Goal: Task Accomplishment & Management: Use online tool/utility

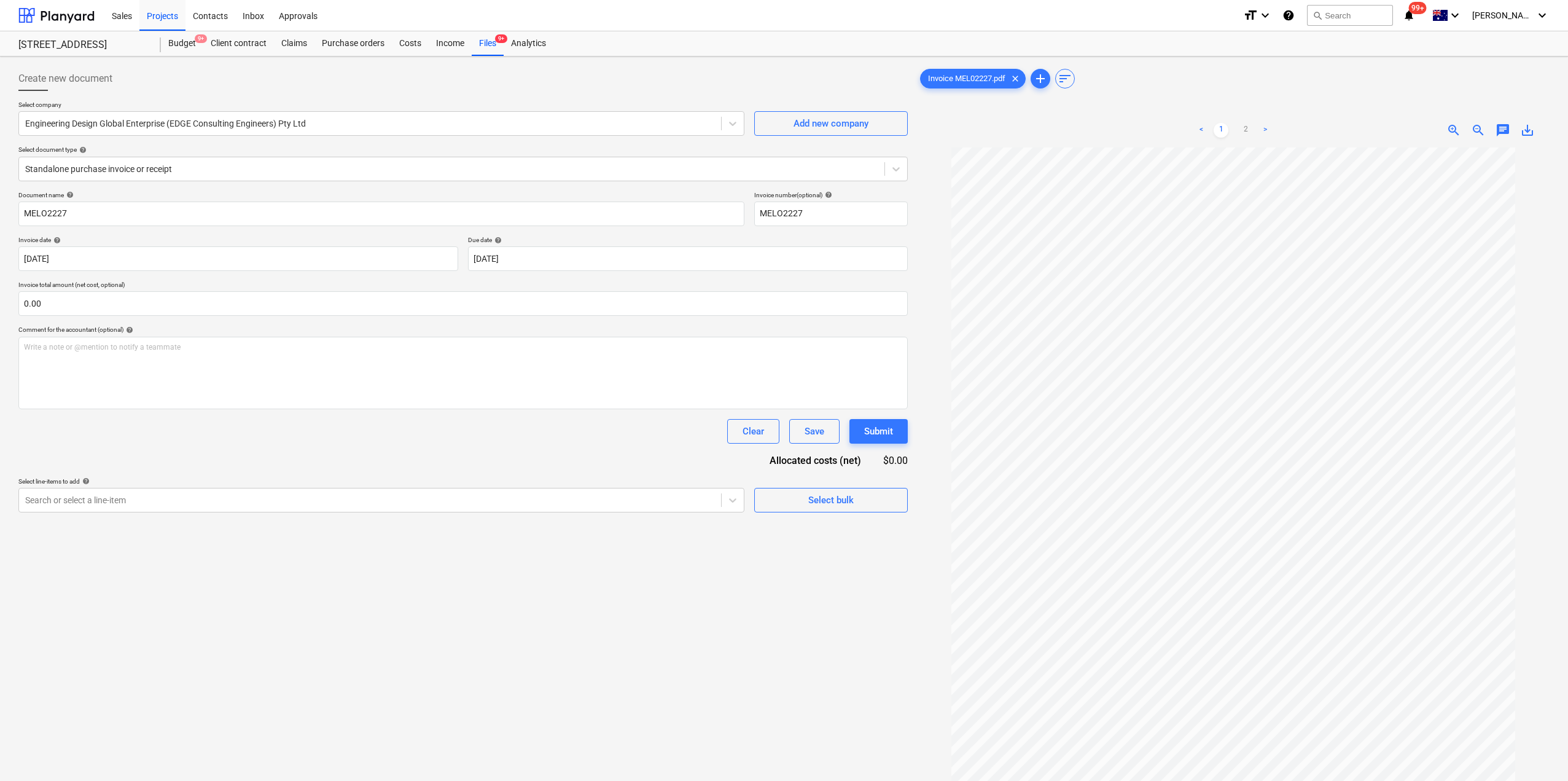
click at [476, 35] on div "Files 9+" at bounding box center [487, 44] width 32 height 25
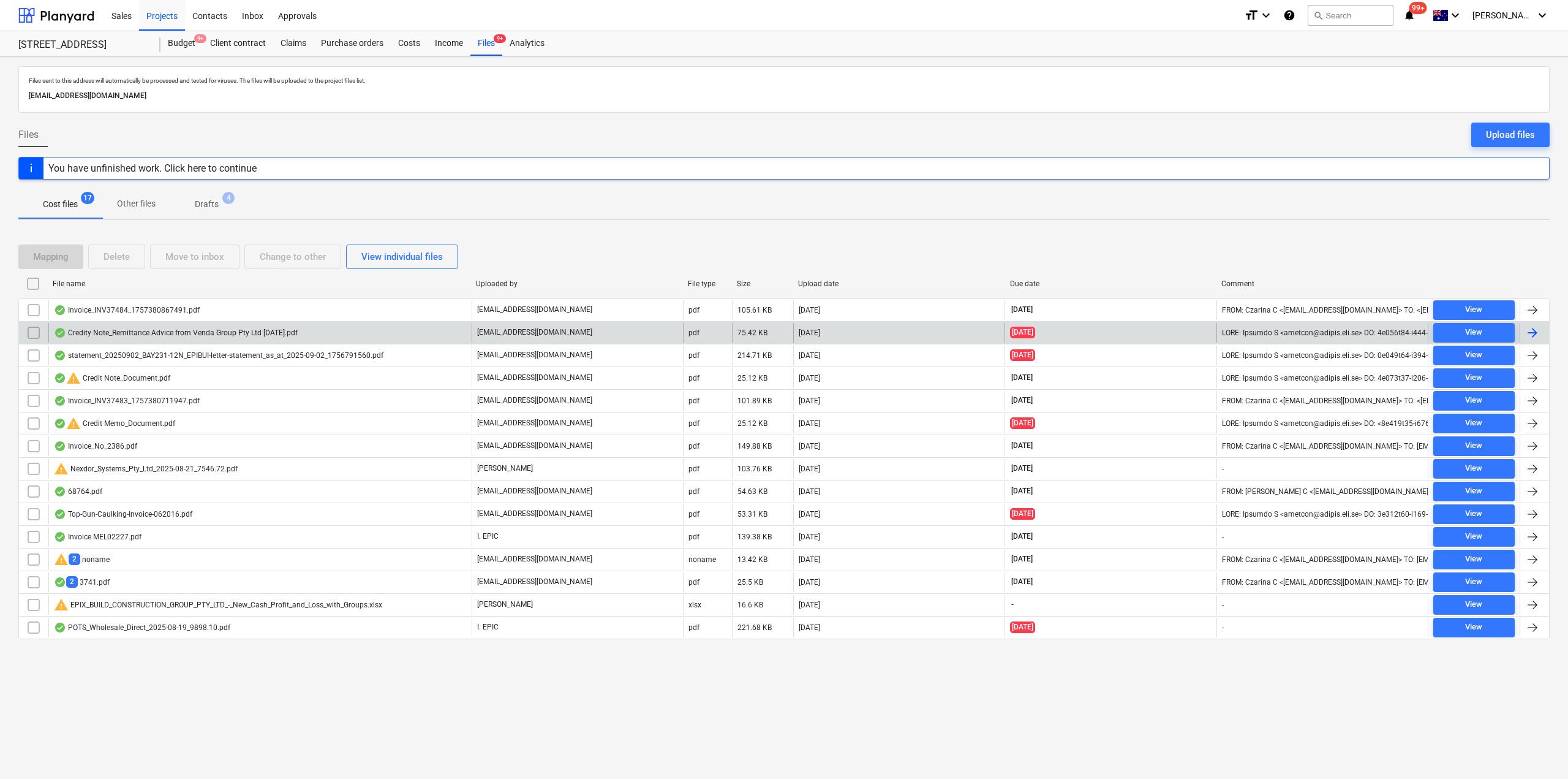
click at [135, 334] on div "Credity Note_Remittance Advice from Venda Group Pty Ltd [DATE].pdf" at bounding box center [176, 333] width 244 height 10
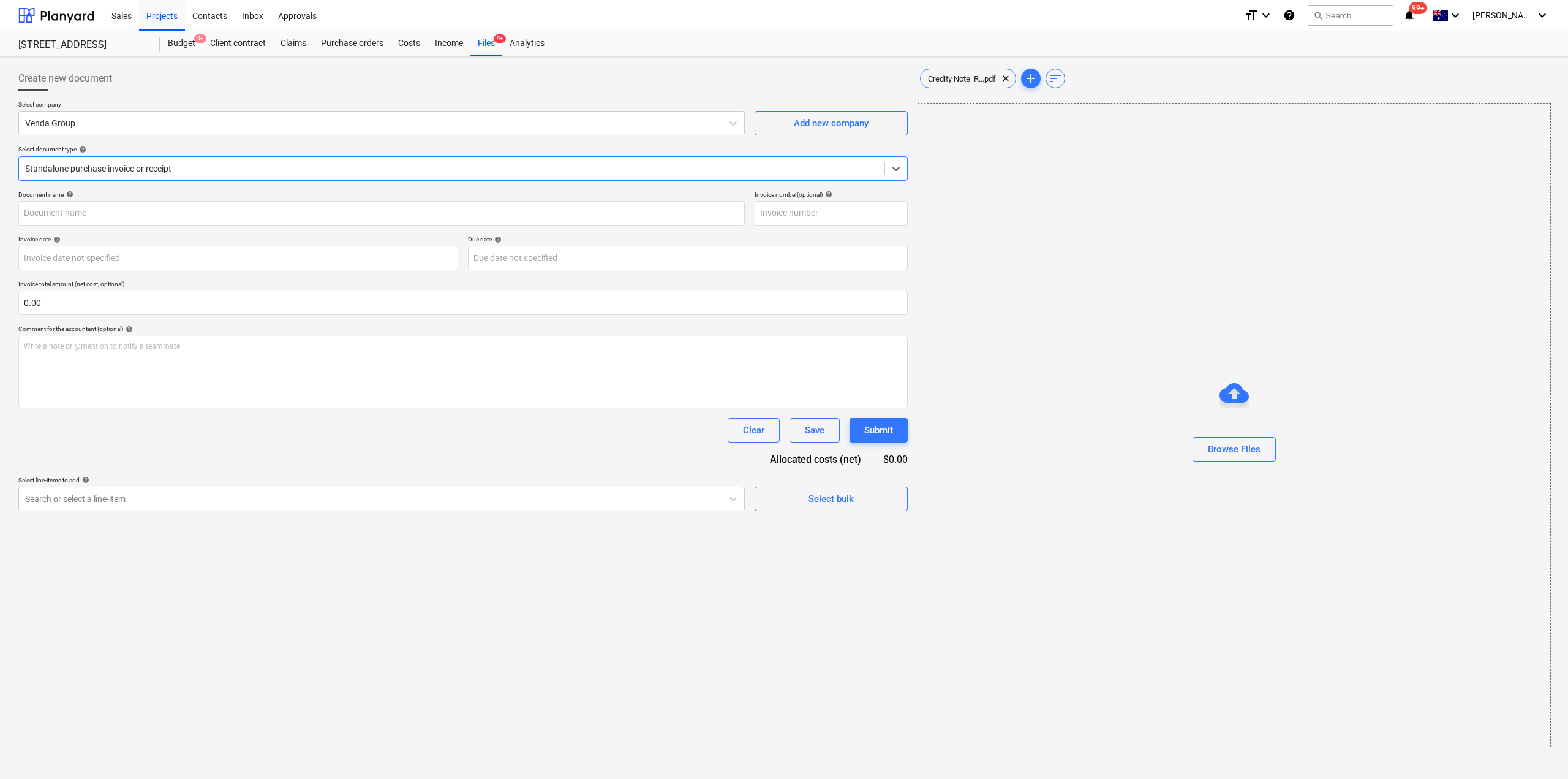
type input "Credit_Note_VG-250902081803"
type input "[DATE]"
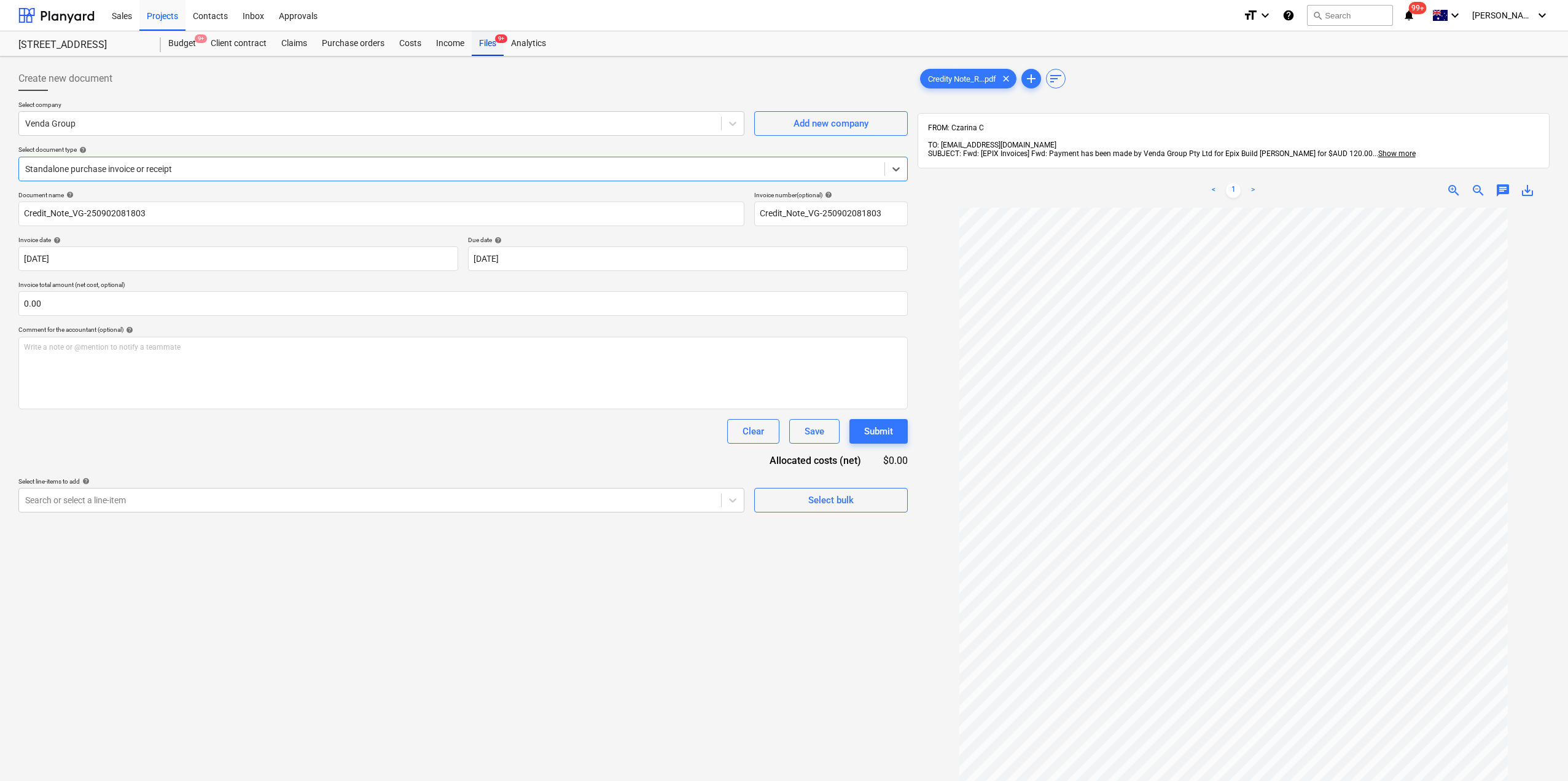
click at [483, 44] on div "Files 9+" at bounding box center [487, 44] width 32 height 25
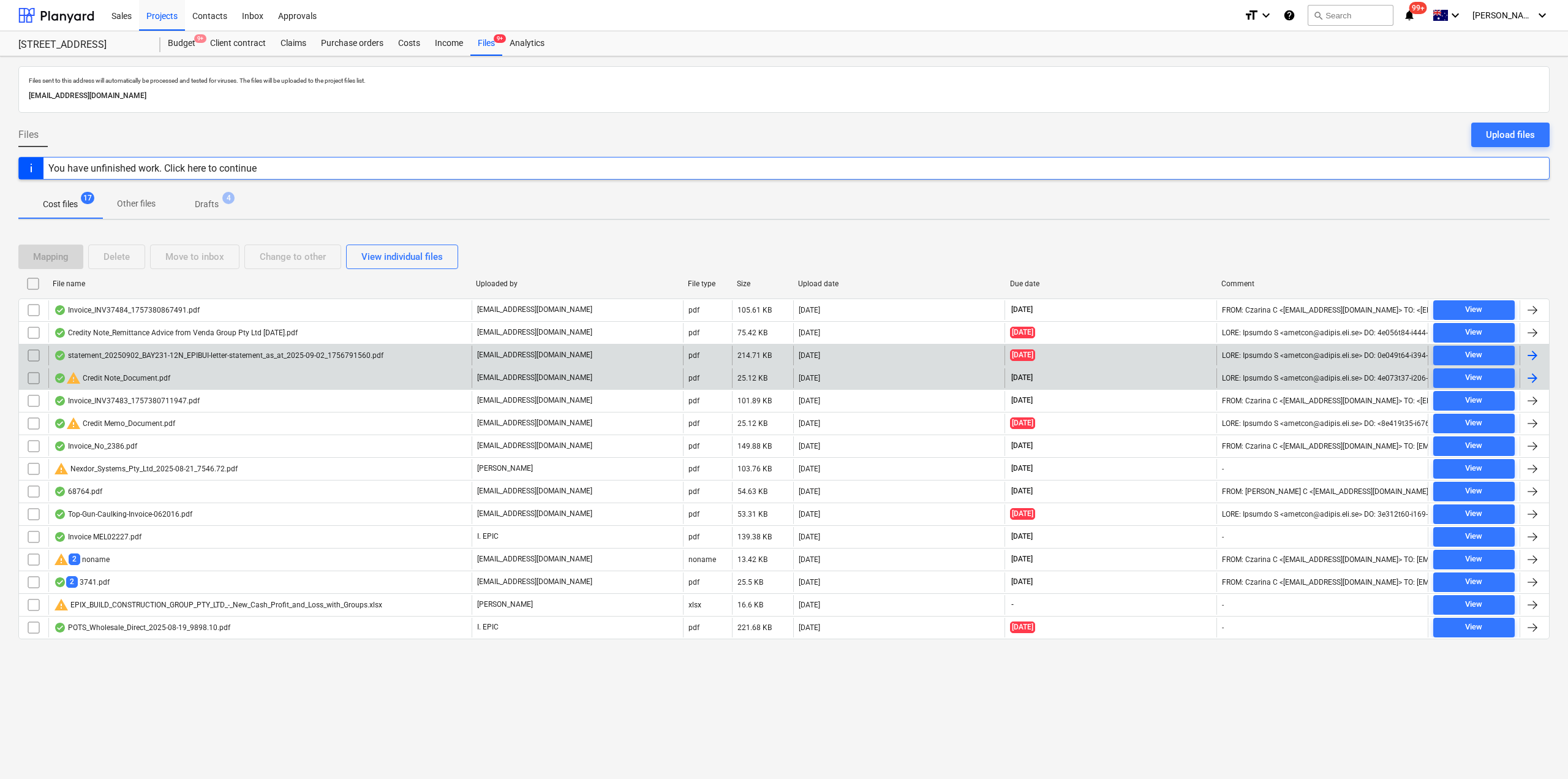
click at [100, 381] on div "warning Credit Note_Document.pdf" at bounding box center [112, 378] width 116 height 14
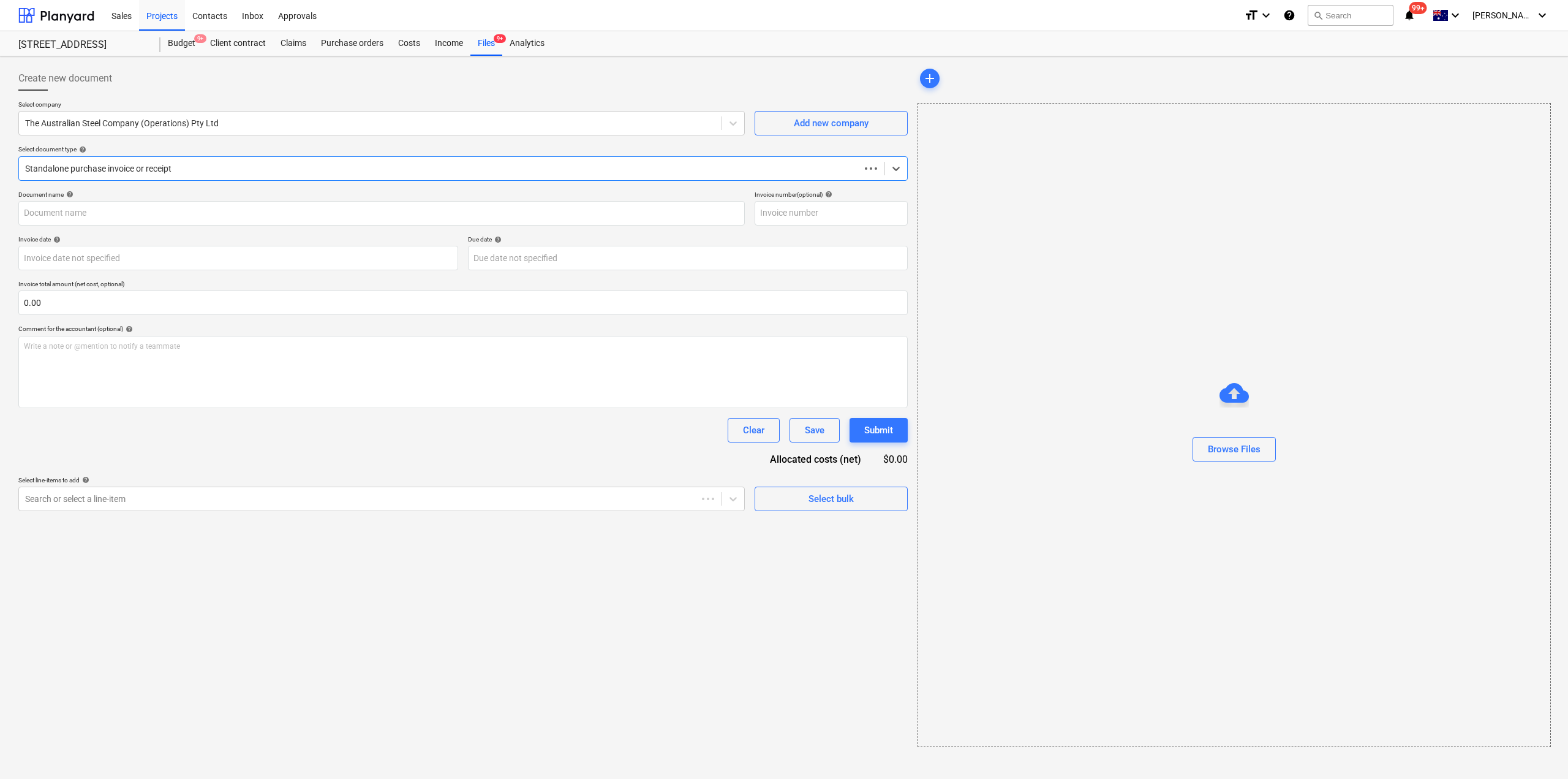
type input "4941286-0"
type input "[DATE]"
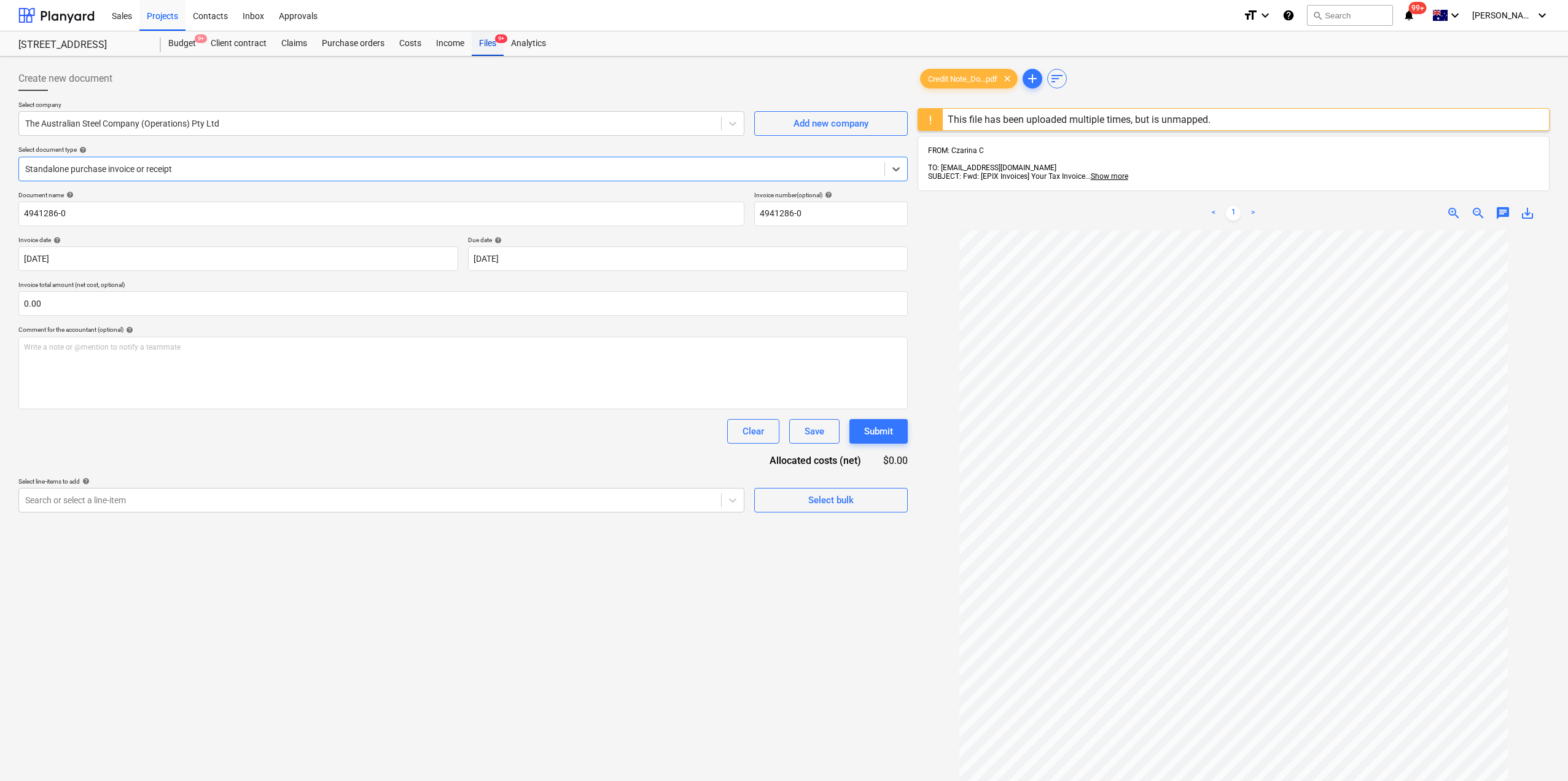
click at [477, 33] on div "Files 9+" at bounding box center [487, 44] width 32 height 25
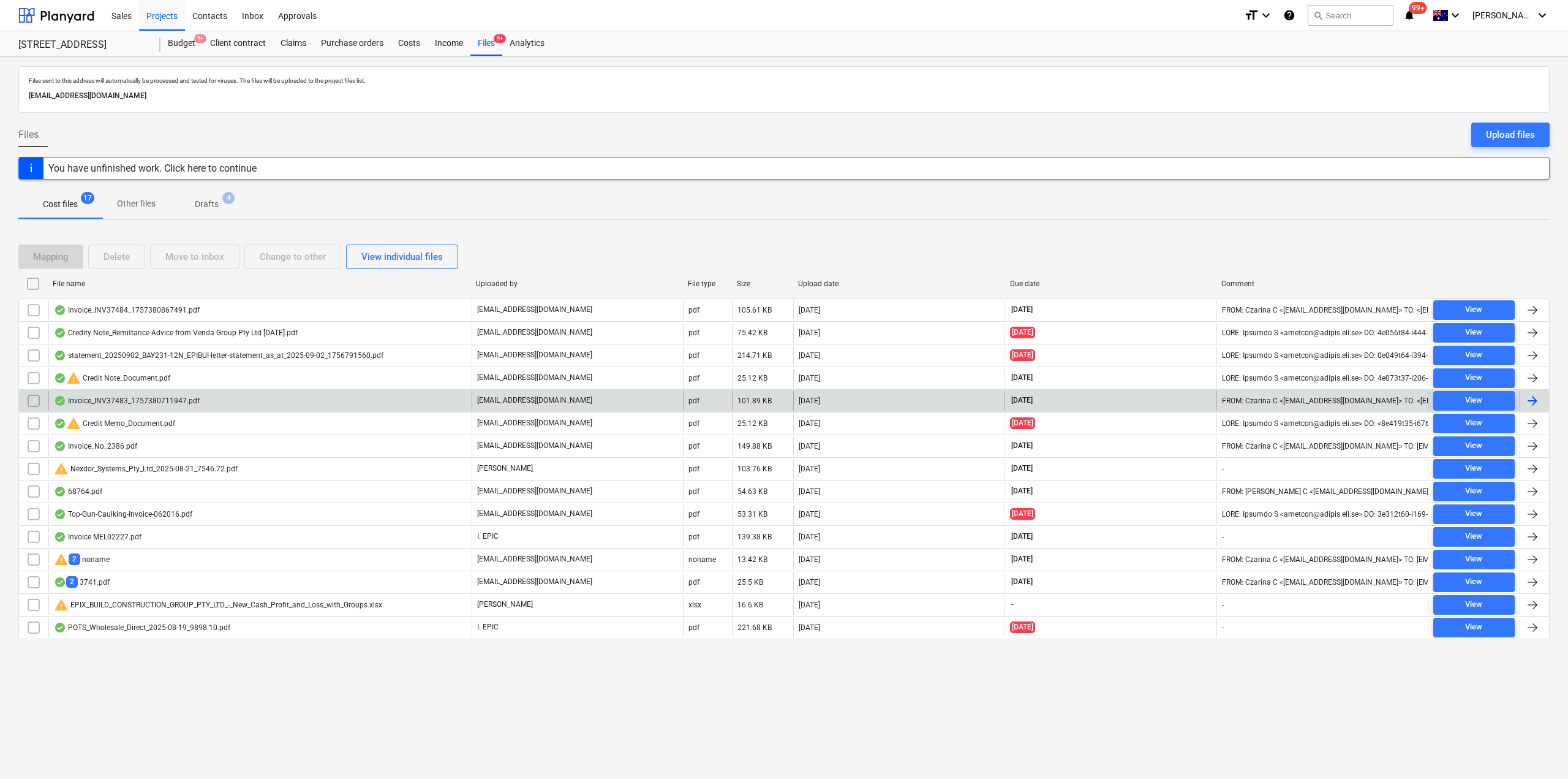
click at [131, 402] on div "Invoice_INV37483_1757380711947.pdf" at bounding box center [127, 400] width 146 height 10
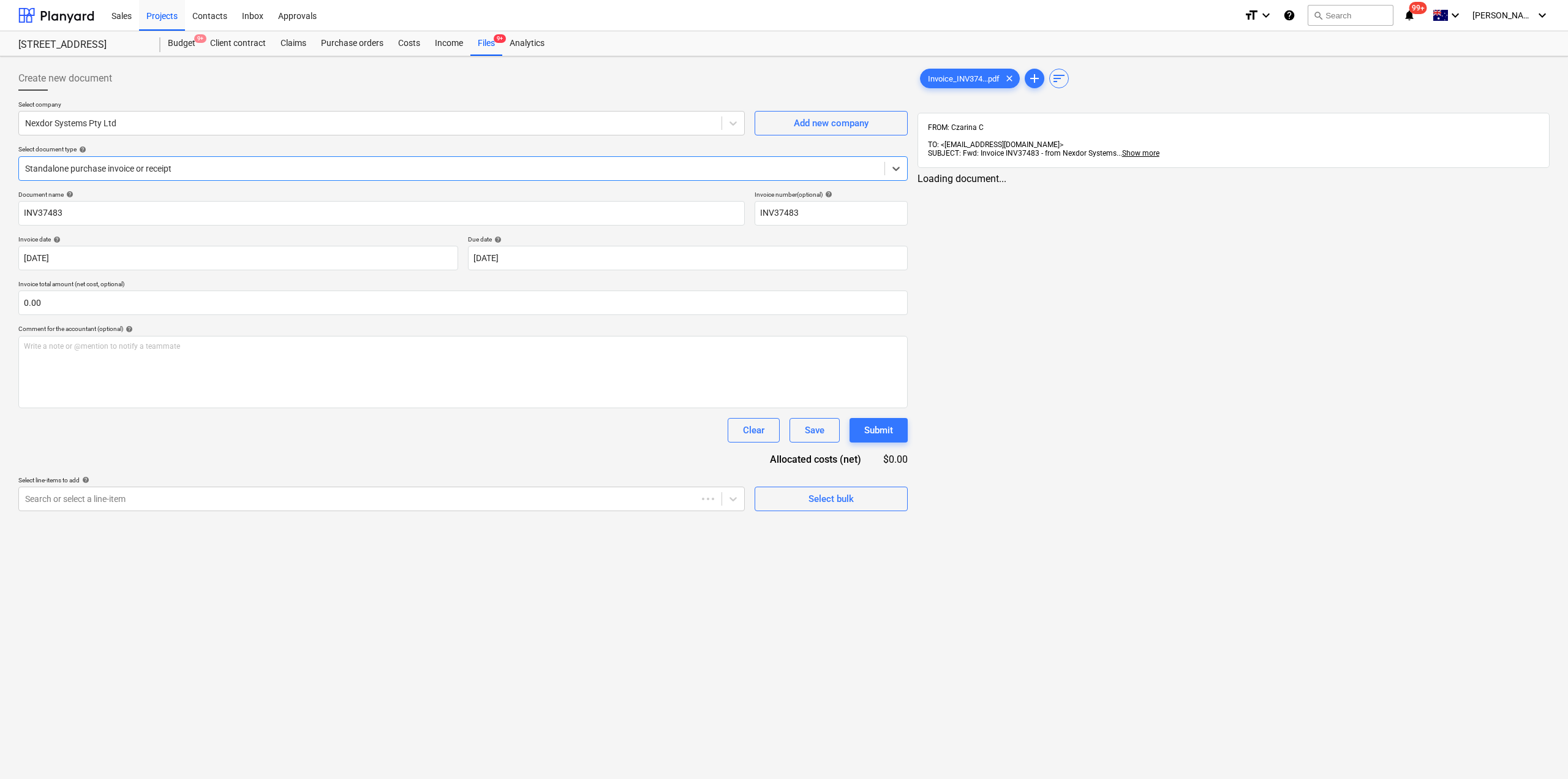
type input "INV37483"
type input "[DATE]"
click at [481, 38] on div "Files 9+" at bounding box center [486, 44] width 31 height 25
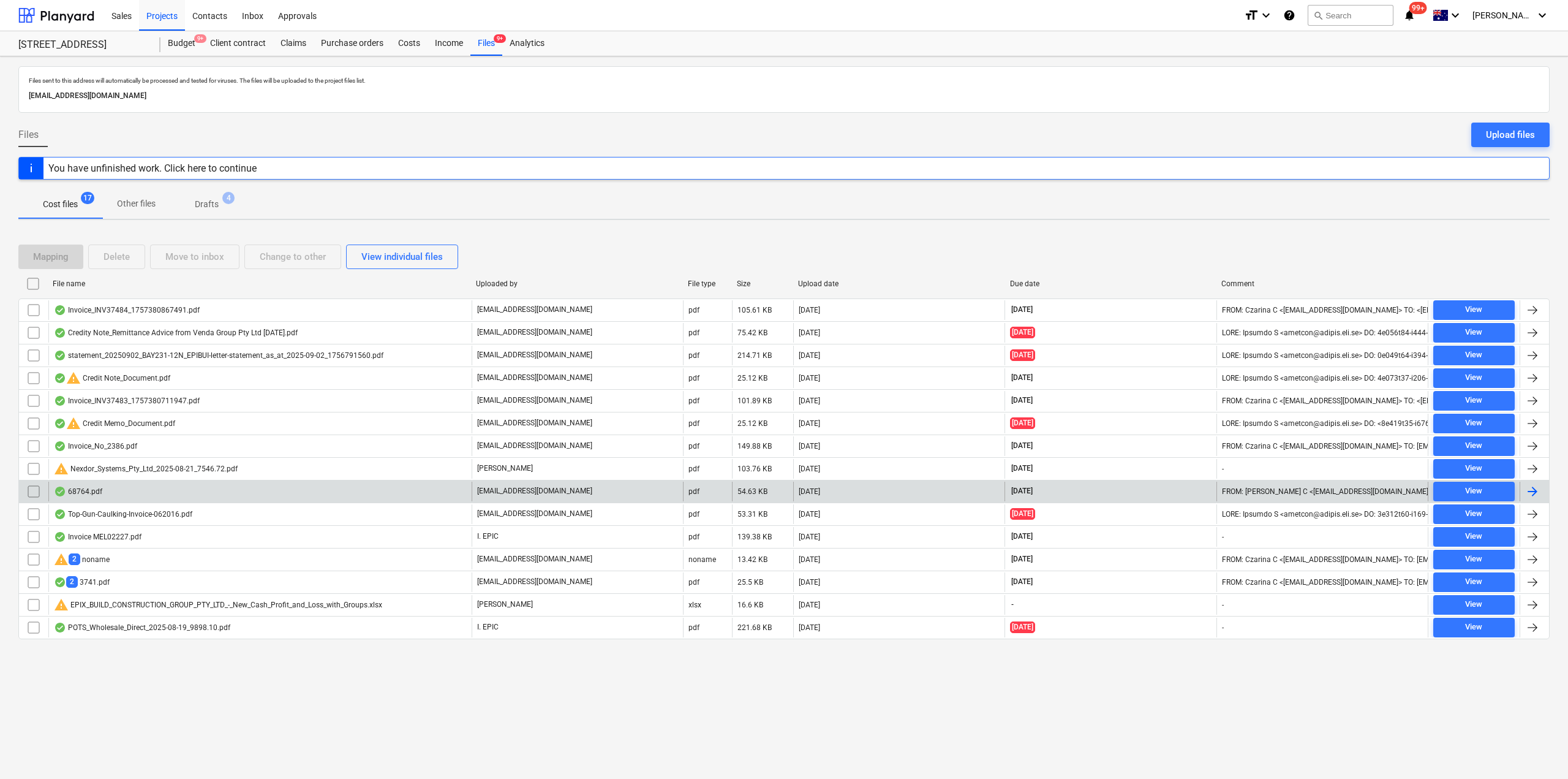
click at [114, 488] on div "68764.pdf" at bounding box center [260, 491] width 423 height 20
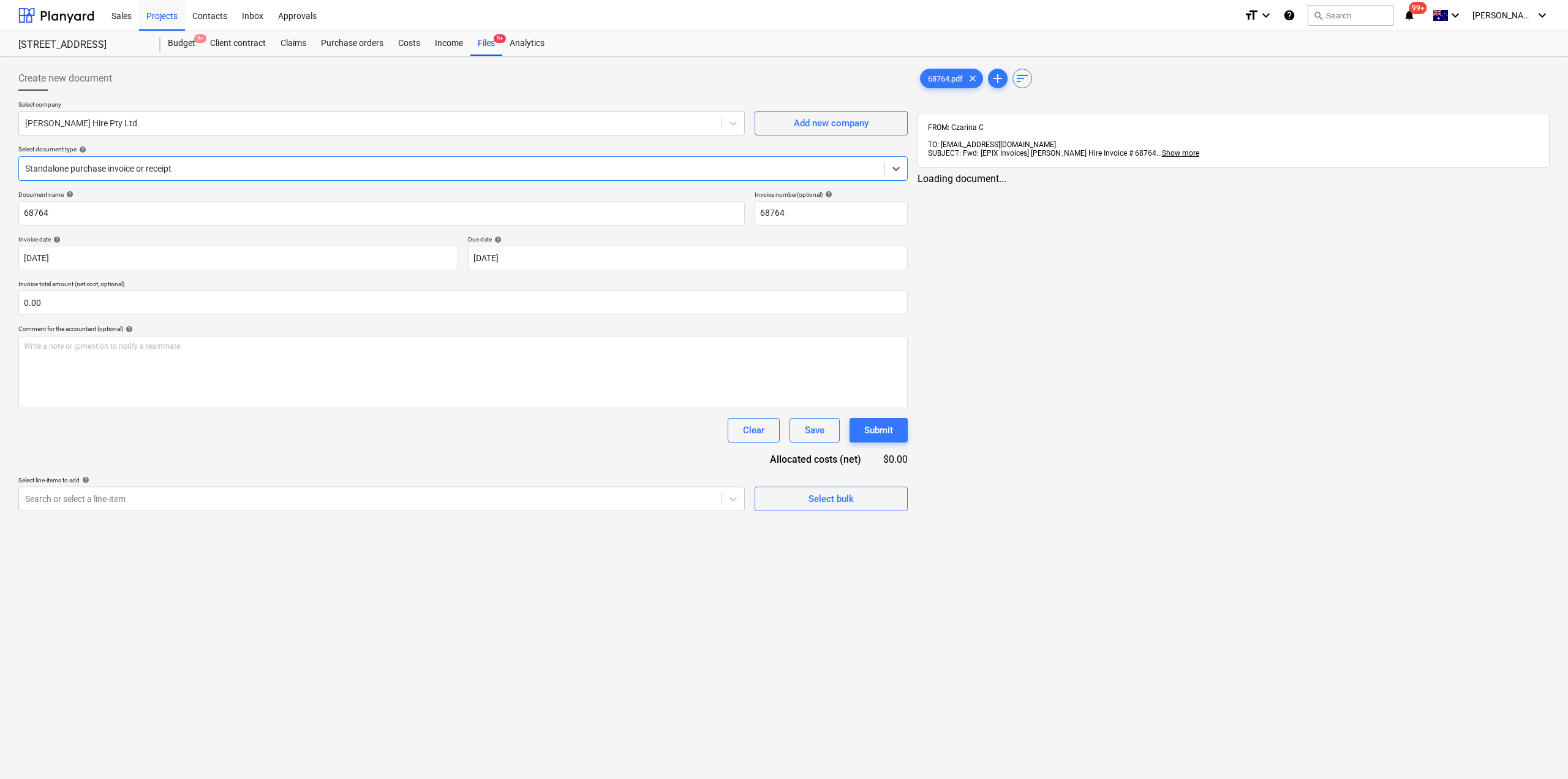
type input "68764"
type input "[DATE]"
click at [484, 38] on div "Files 9+" at bounding box center [486, 44] width 31 height 25
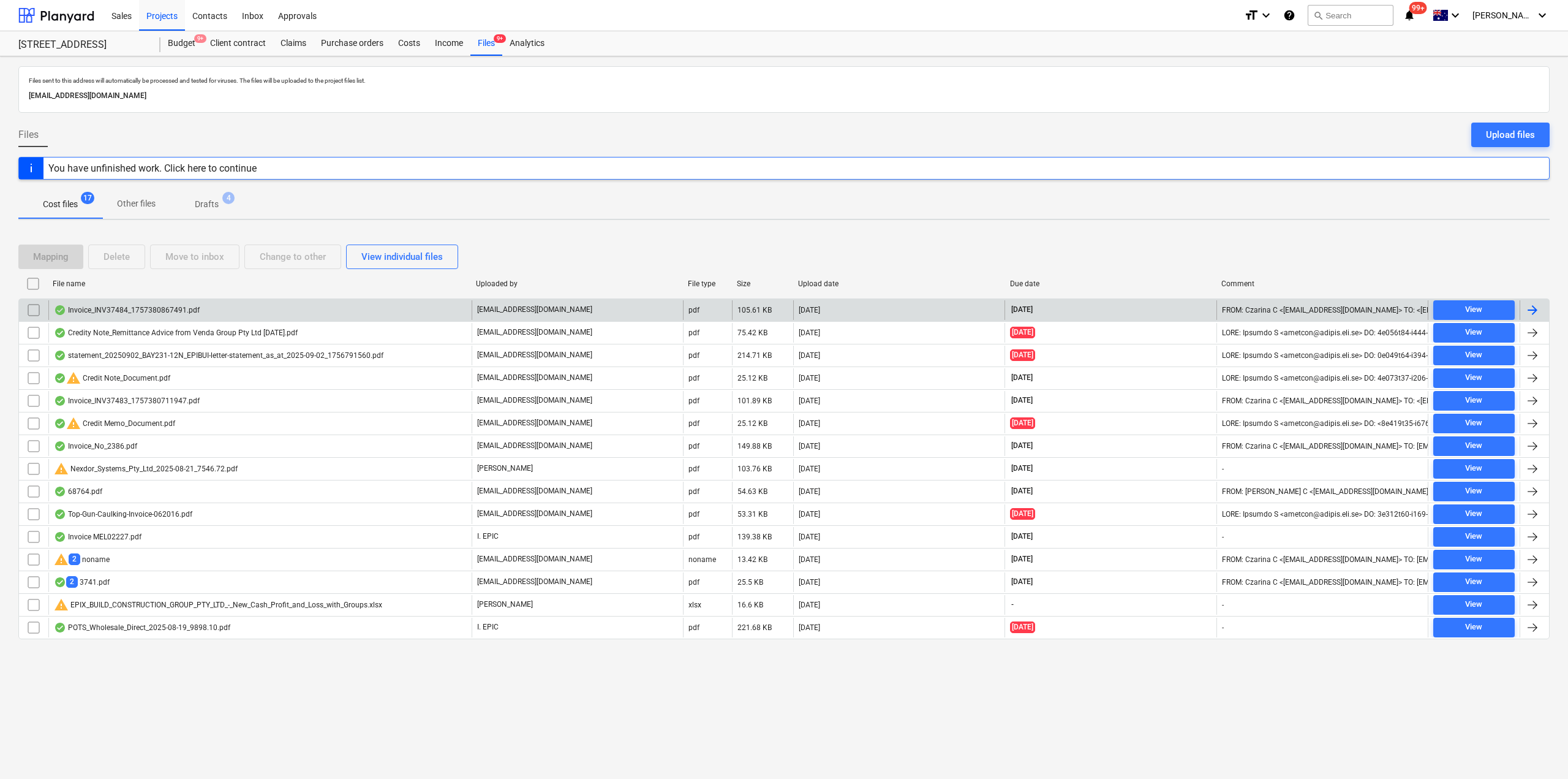
click at [143, 310] on div "Invoice_INV37484_1757380867491.pdf" at bounding box center [127, 310] width 146 height 10
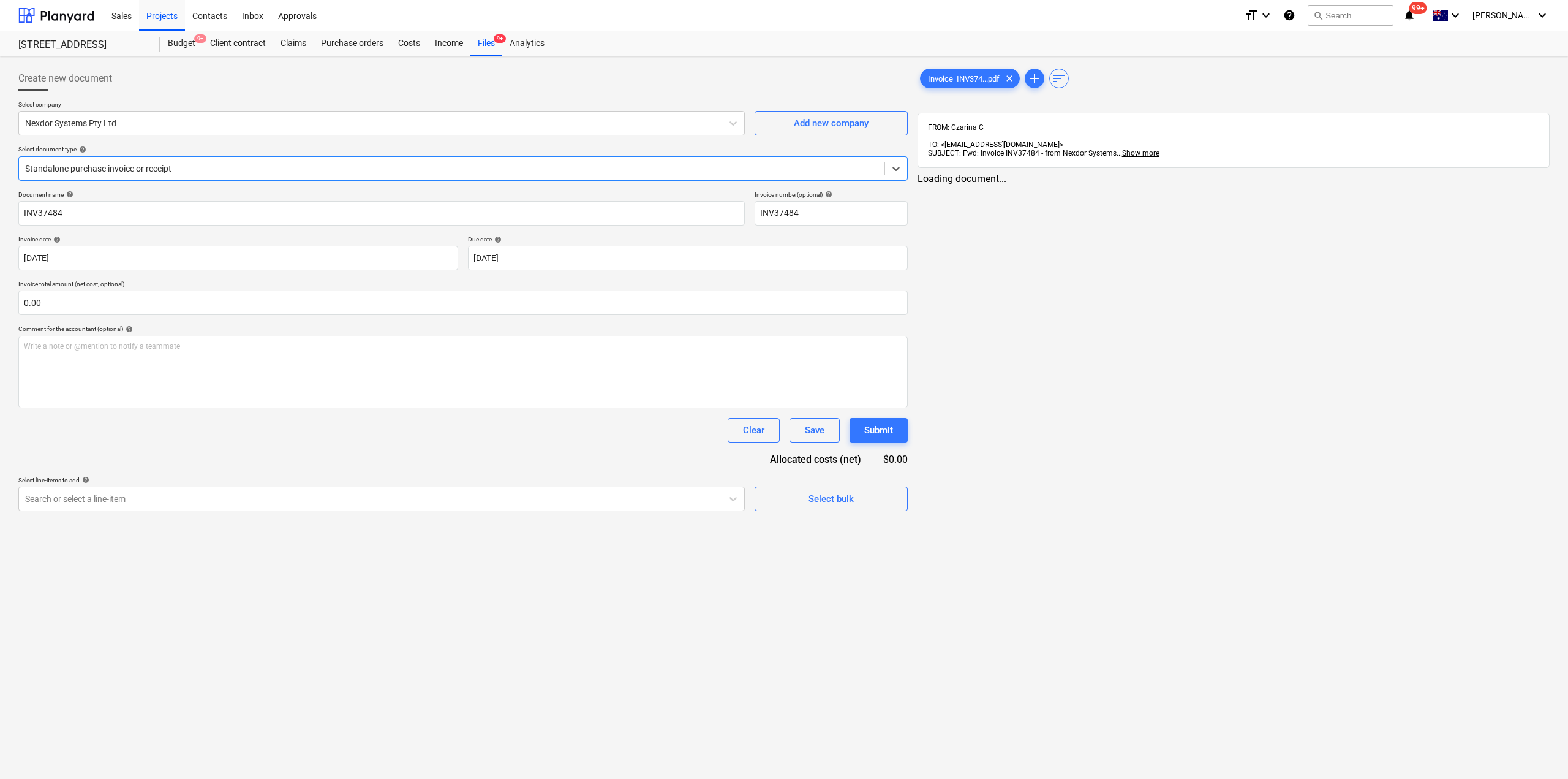
type input "INV37484"
type input "[DATE]"
click at [487, 42] on div "Files 9+" at bounding box center [486, 44] width 31 height 25
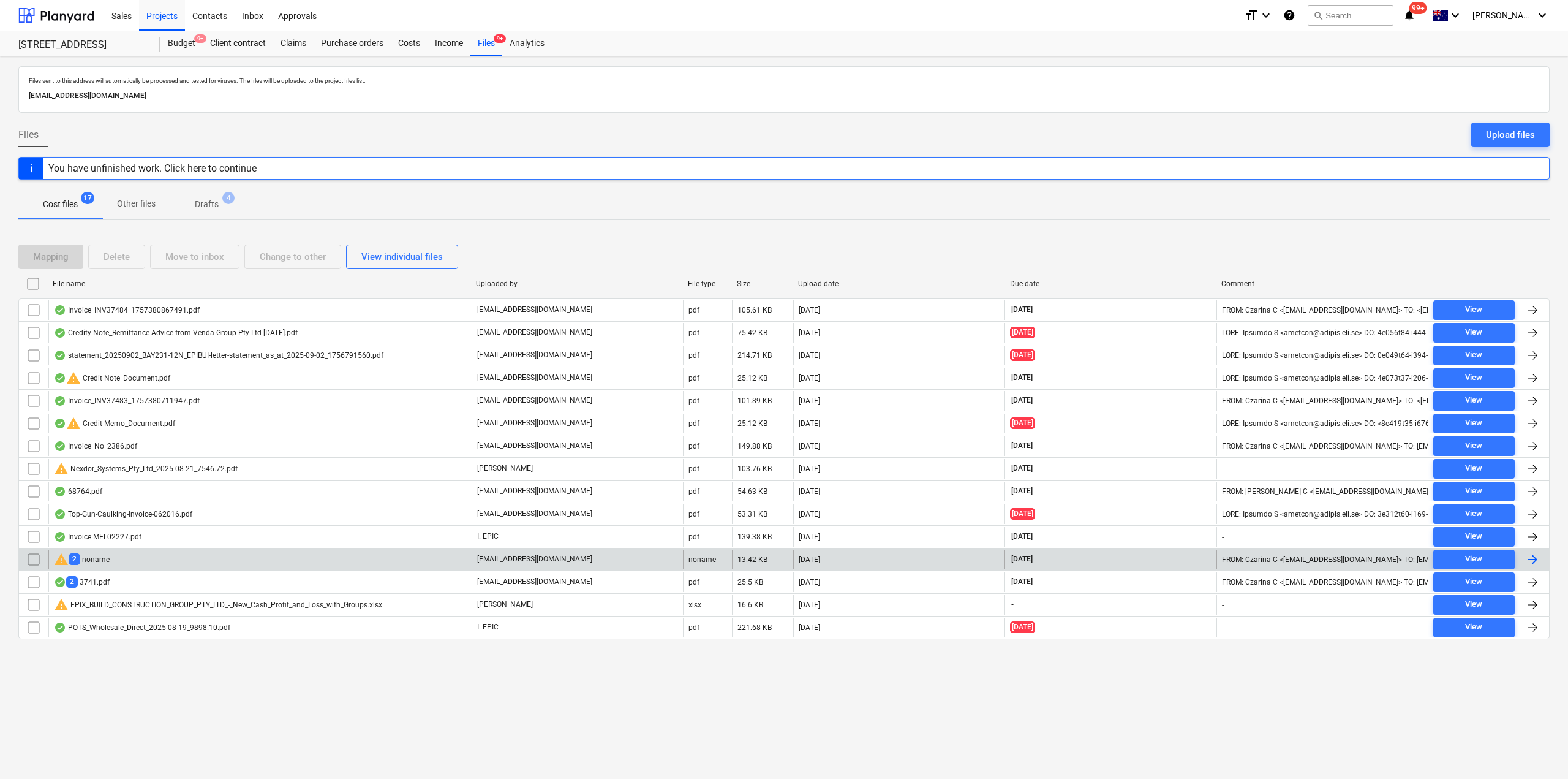
click at [107, 562] on div "warning 2 noname" at bounding box center [82, 559] width 55 height 14
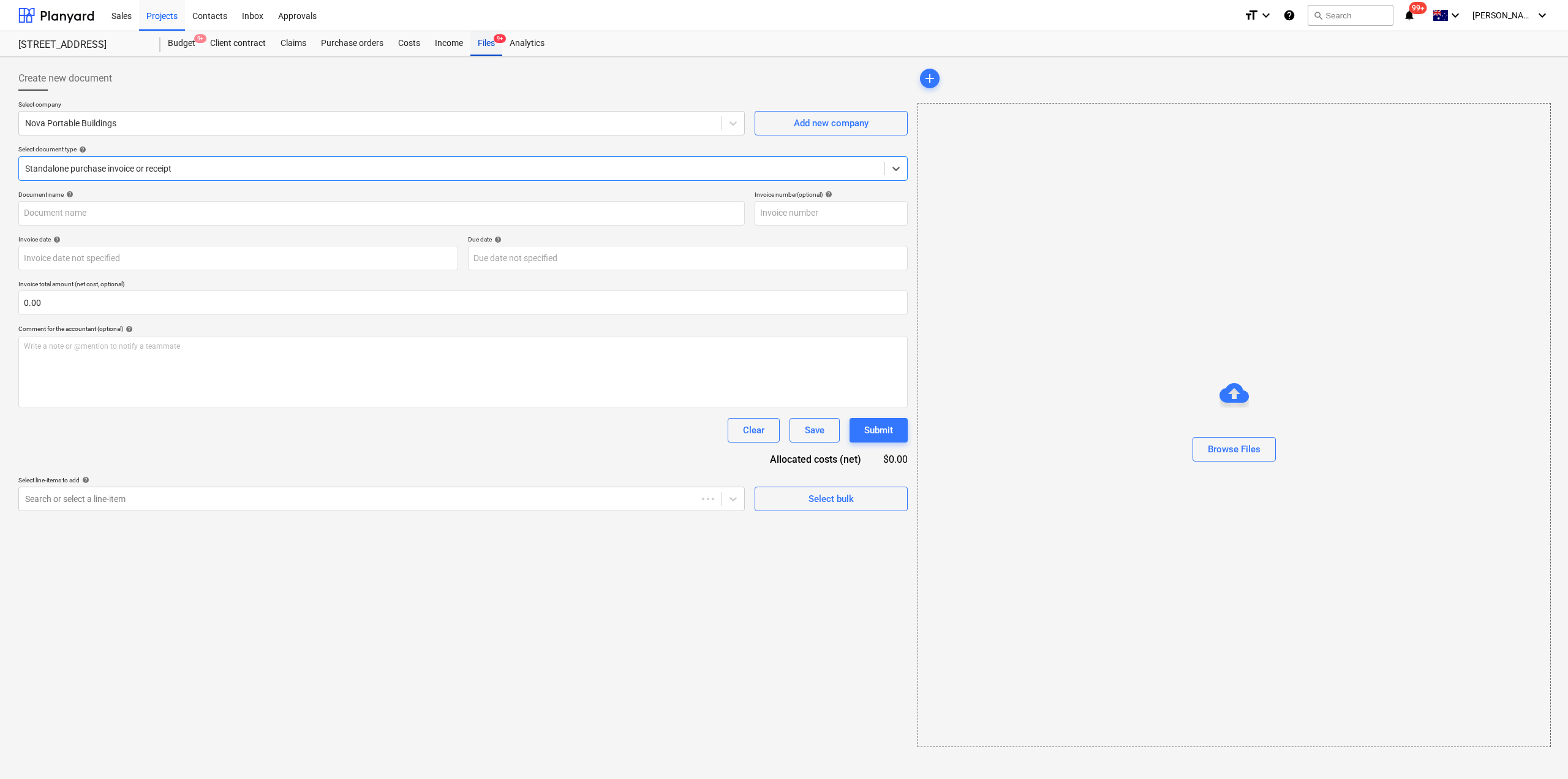
type input "3740"
type input "[DATE]"
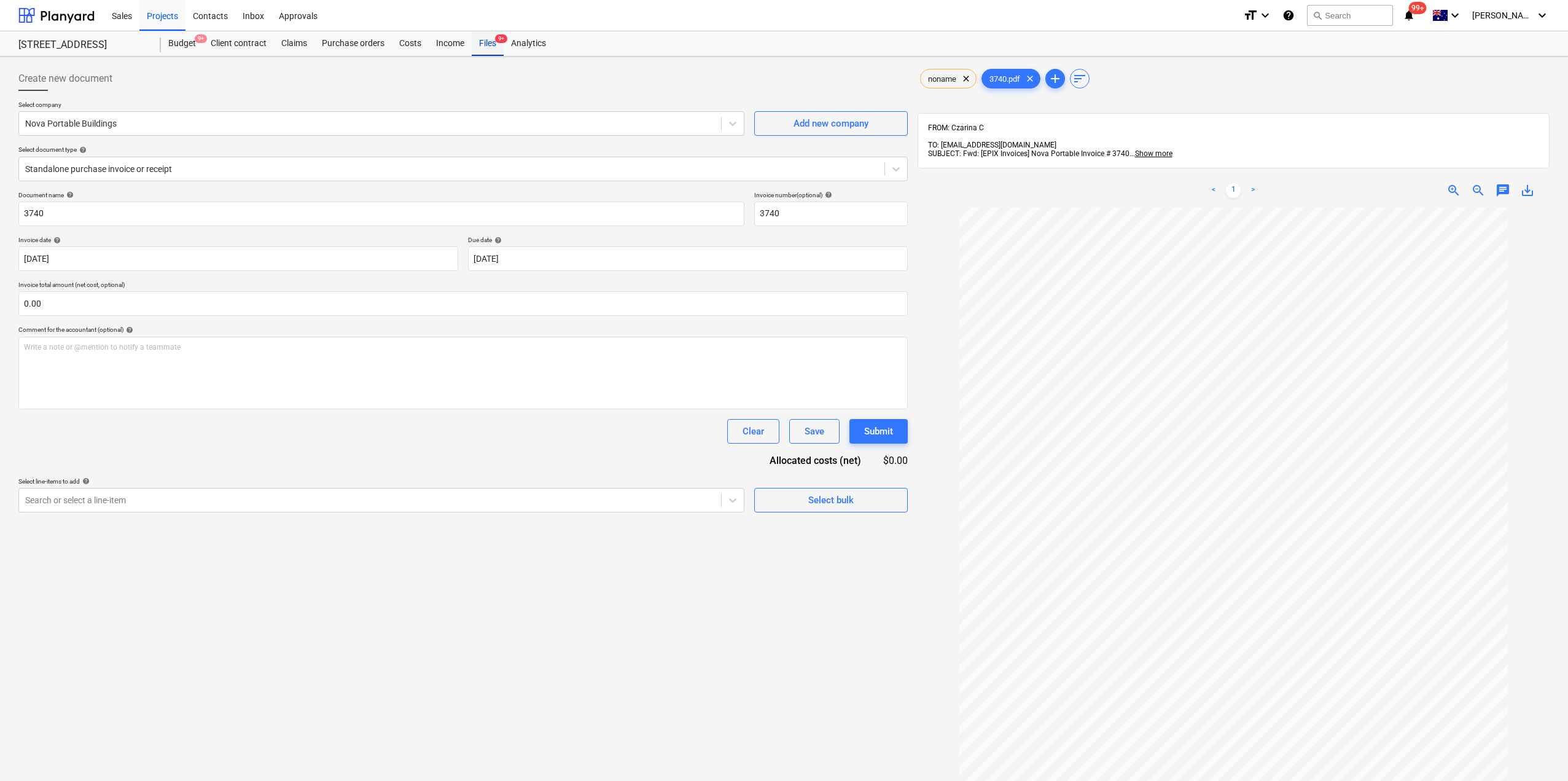
click at [485, 42] on div "Files 9+" at bounding box center [487, 44] width 32 height 25
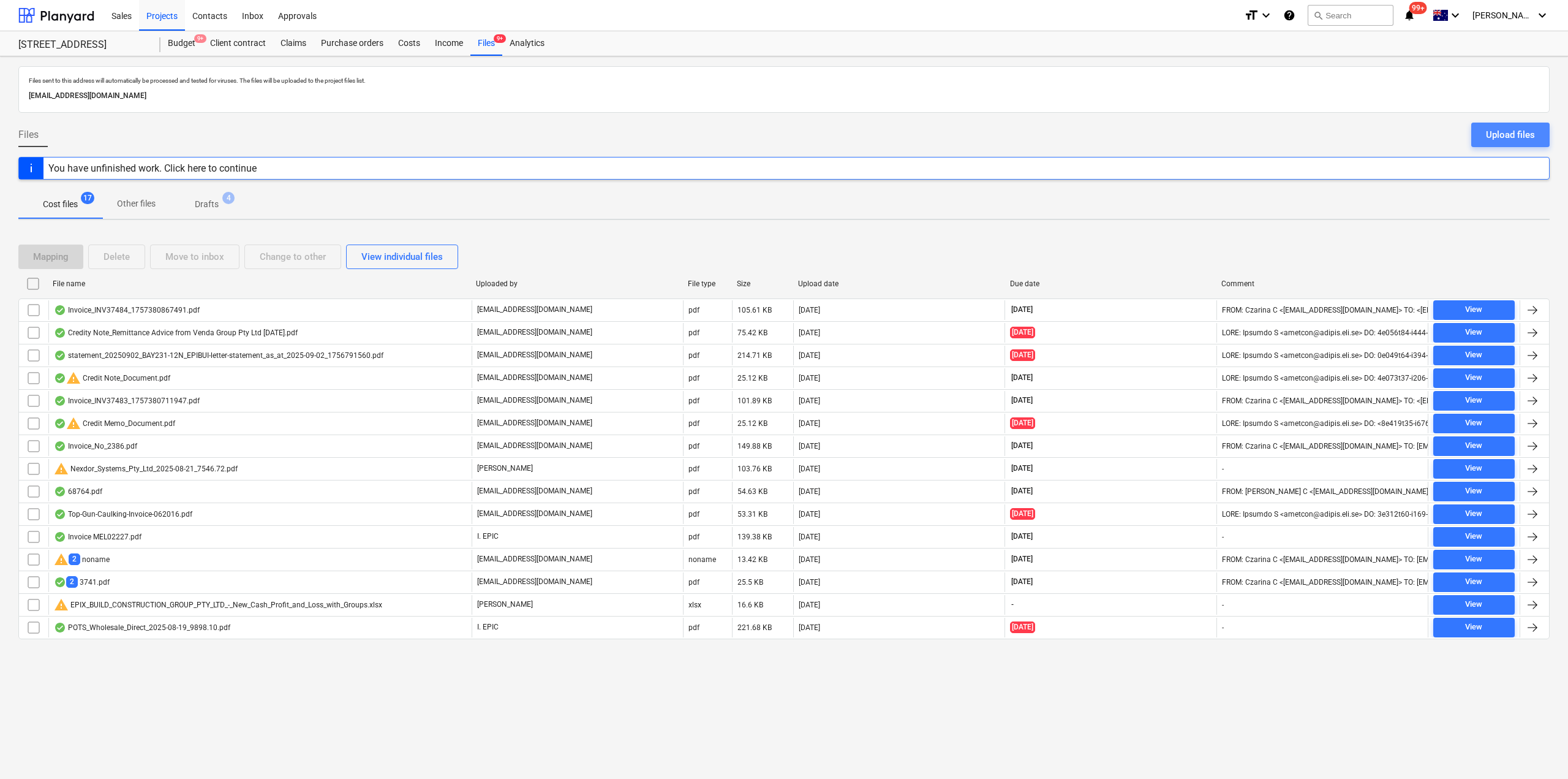
click at [1509, 129] on div "Upload files" at bounding box center [1510, 134] width 49 height 16
